Goal: Find contact information

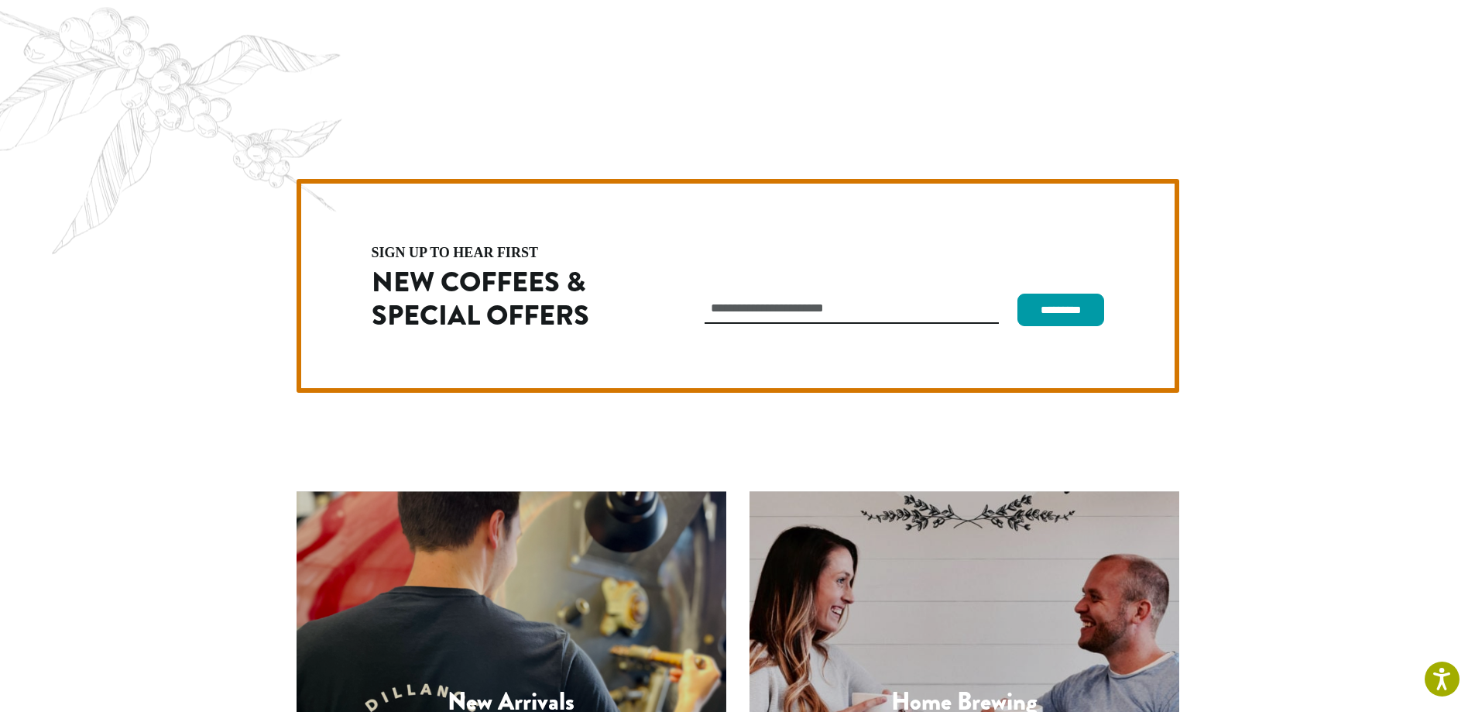
scroll to position [4376, 0]
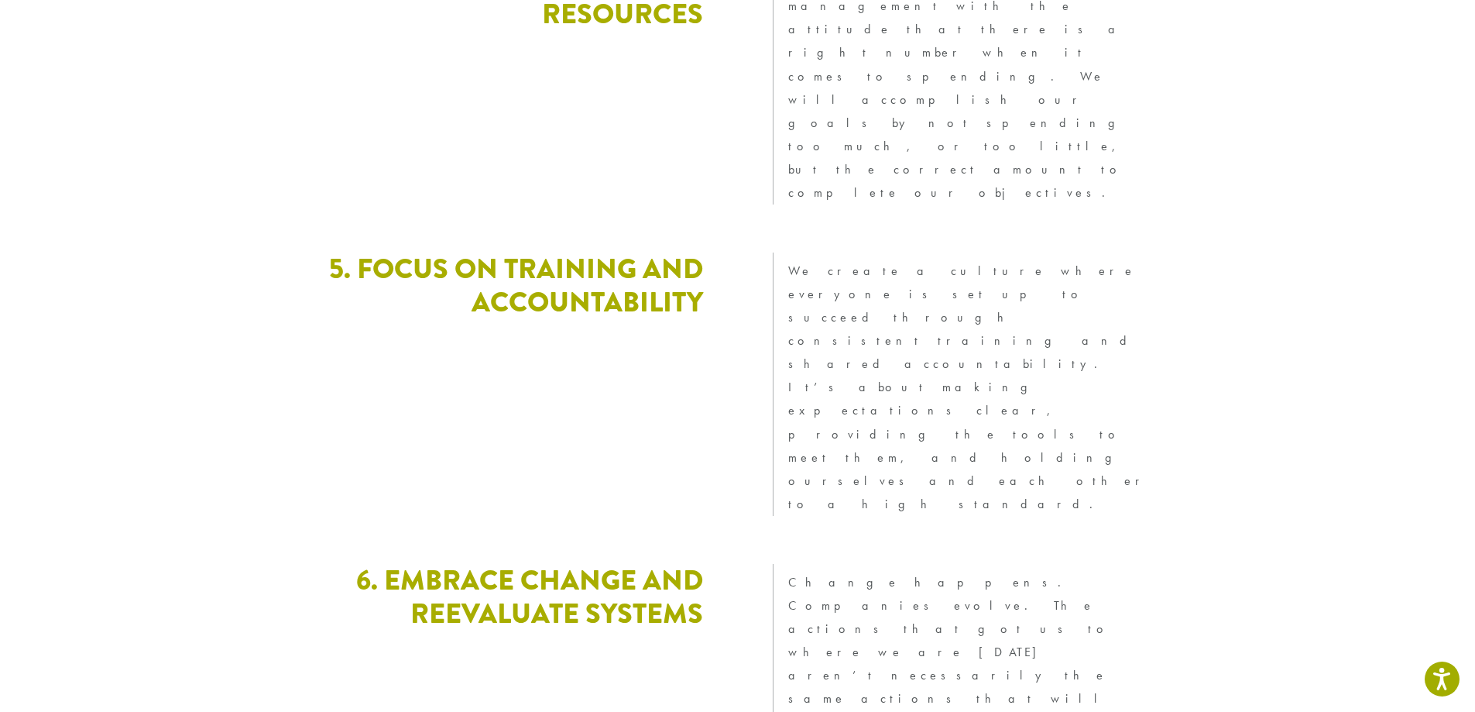
scroll to position [4205, 0]
